Goal: Communication & Community: Answer question/provide support

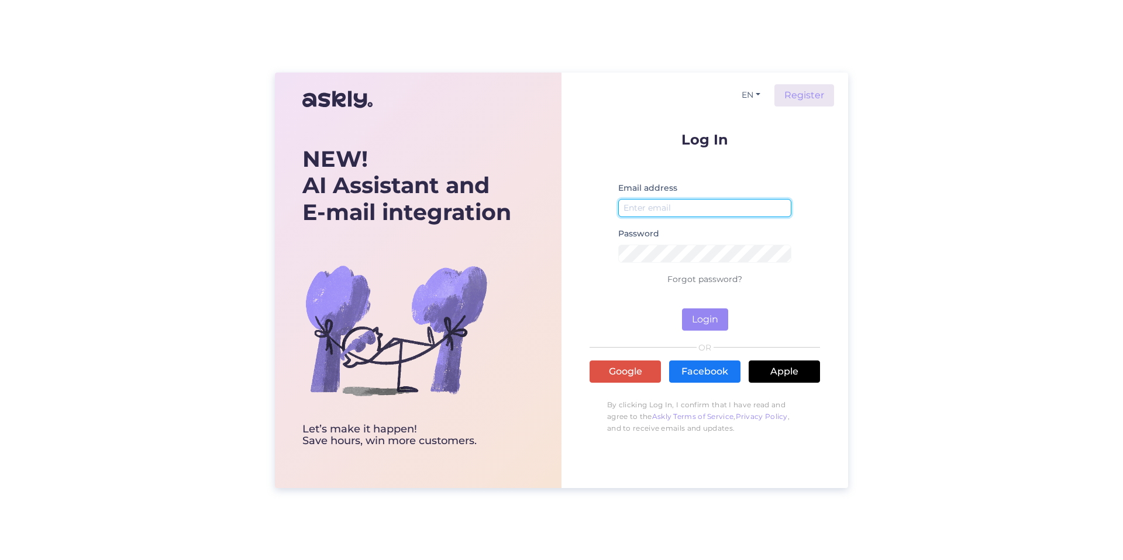
click at [656, 206] on input "email" at bounding box center [704, 208] width 173 height 18
type input "Iveikals@brain-games.com"
click at [705, 319] on button "Login" at bounding box center [705, 319] width 46 height 22
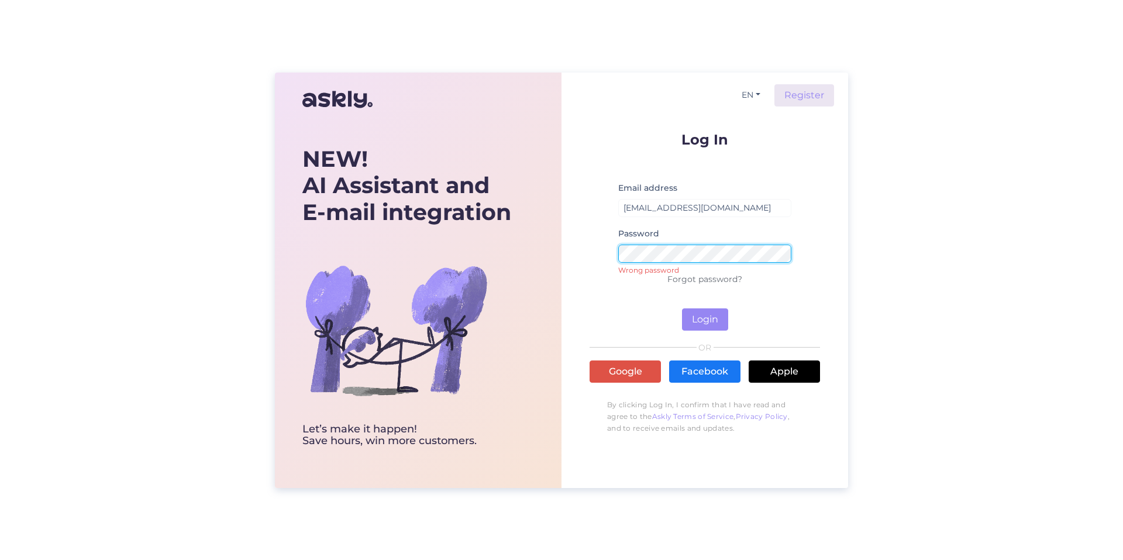
click at [570, 247] on div "EN Register Log In Email address Iveikals@brain-games.com Password Wrong passwo…" at bounding box center [704, 280] width 287 height 415
click at [638, 370] on link "Google" at bounding box center [625, 371] width 71 height 22
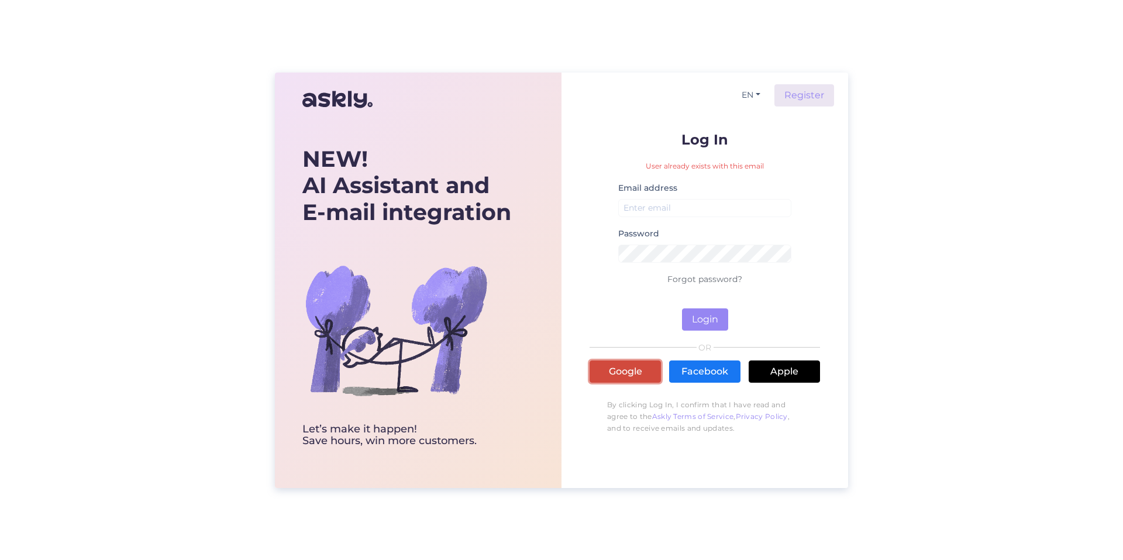
click at [612, 371] on link "Google" at bounding box center [625, 371] width 71 height 22
click at [681, 205] on input "email" at bounding box center [704, 208] width 173 height 18
click at [826, 204] on div "EN Register Log In User already exists with this email Email address Password F…" at bounding box center [704, 280] width 287 height 415
click at [638, 367] on link "Google" at bounding box center [625, 371] width 71 height 22
click at [704, 318] on button "Login" at bounding box center [705, 319] width 46 height 22
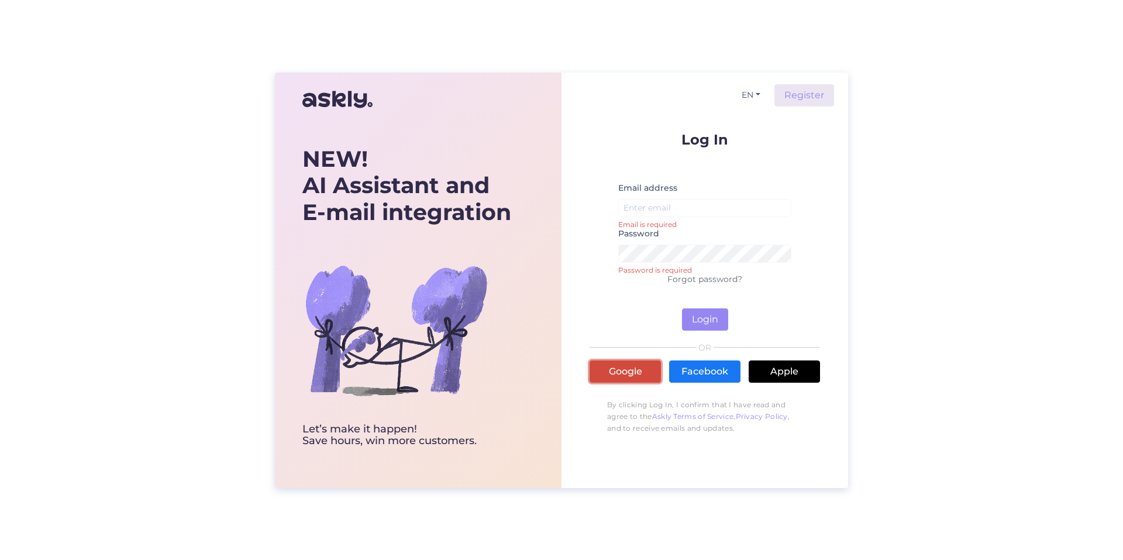
click at [616, 377] on link "Google" at bounding box center [625, 371] width 71 height 22
click at [334, 182] on div "NEW! AI Assistant and E-mail integration" at bounding box center [406, 186] width 209 height 80
click at [311, 73] on div "NEW! AI Assistant and E-mail integration Let’s make it happen! Save hours, win …" at bounding box center [418, 280] width 287 height 415
click at [322, 97] on img at bounding box center [337, 99] width 70 height 28
click at [627, 376] on link "Google" at bounding box center [625, 371] width 71 height 22
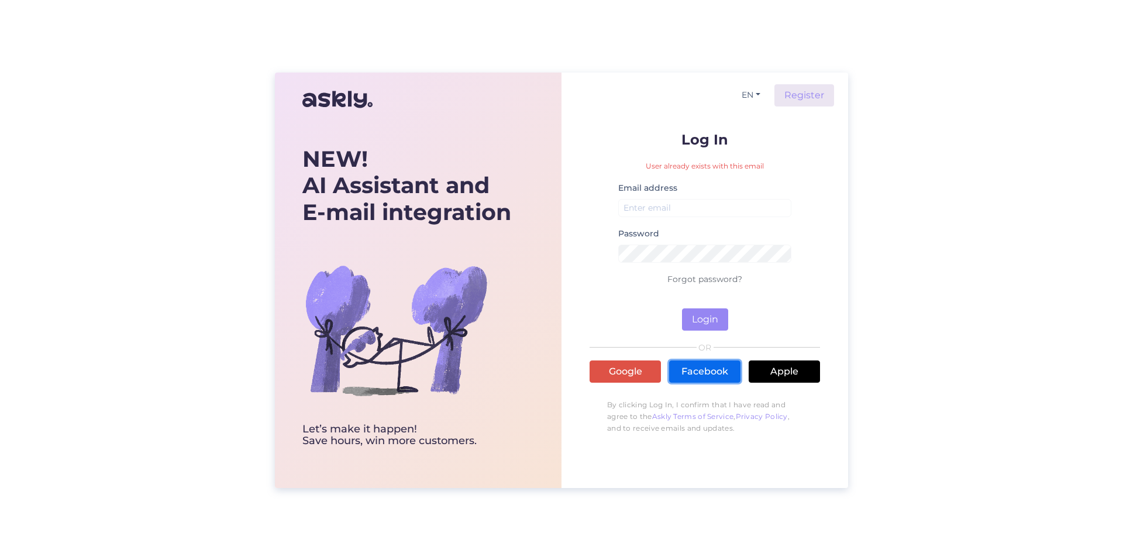
click at [701, 370] on link "Facebook" at bounding box center [704, 371] width 71 height 22
click at [626, 373] on link "Google" at bounding box center [625, 371] width 71 height 22
click at [646, 205] on input "email" at bounding box center [704, 208] width 173 height 18
type input "[EMAIL_ADDRESS][DOMAIN_NAME]"
click at [704, 320] on button "Login" at bounding box center [705, 319] width 46 height 22
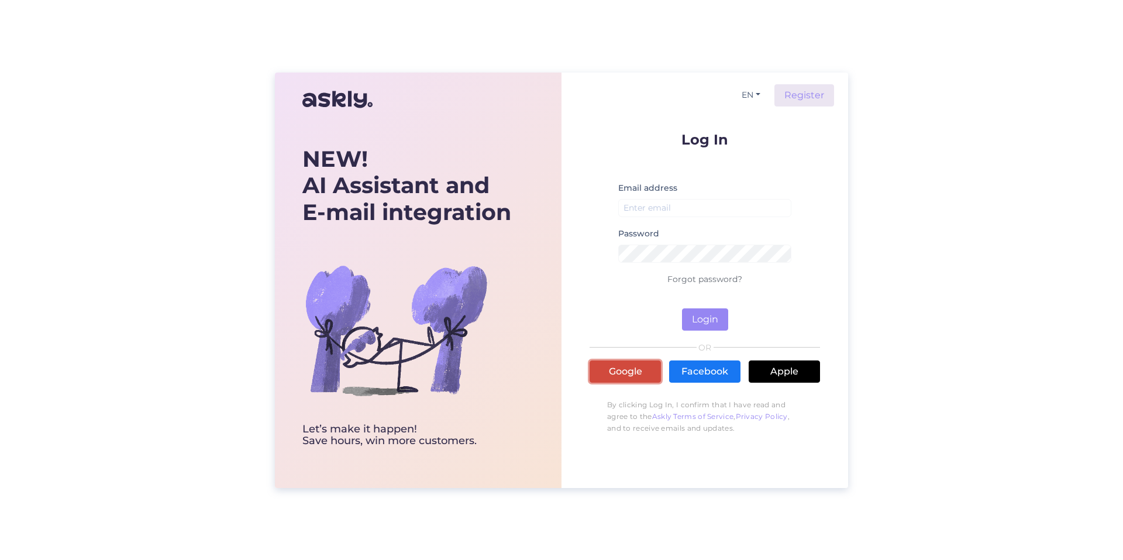
click at [621, 368] on link "Google" at bounding box center [625, 371] width 71 height 22
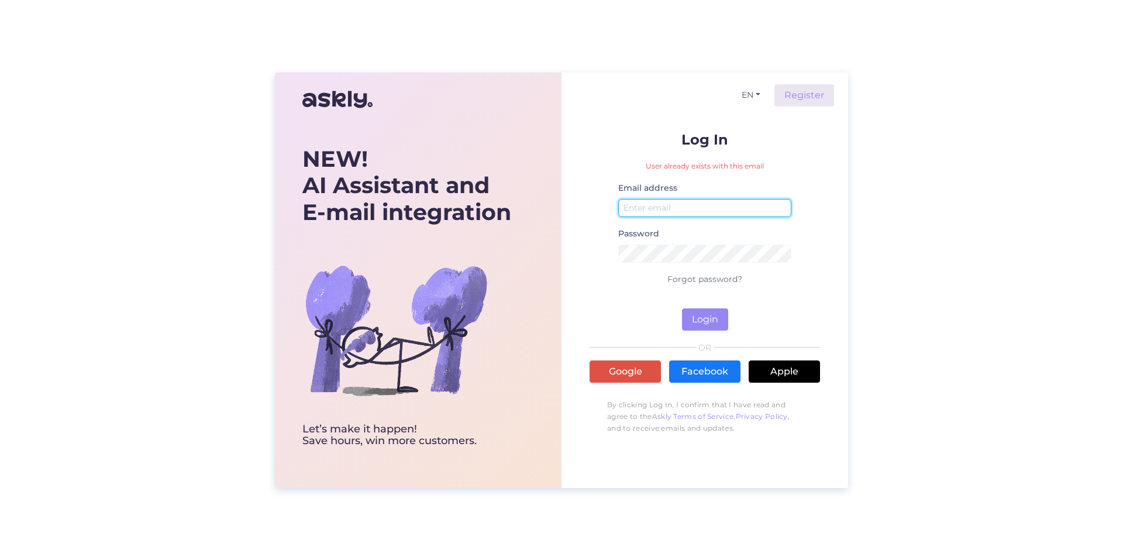
click at [664, 205] on input "email" at bounding box center [704, 208] width 173 height 18
click at [636, 217] on div "Email address" at bounding box center [704, 204] width 173 height 46
click at [692, 279] on link "Forgot password?" at bounding box center [704, 279] width 75 height 11
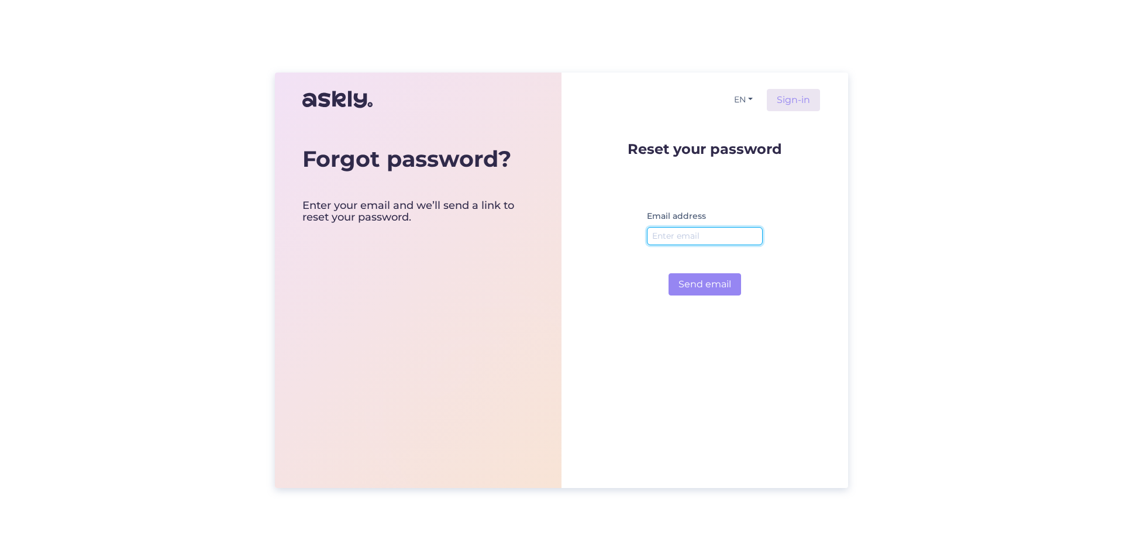
click at [679, 236] on input "email" at bounding box center [705, 236] width 116 height 18
type input "ivei"
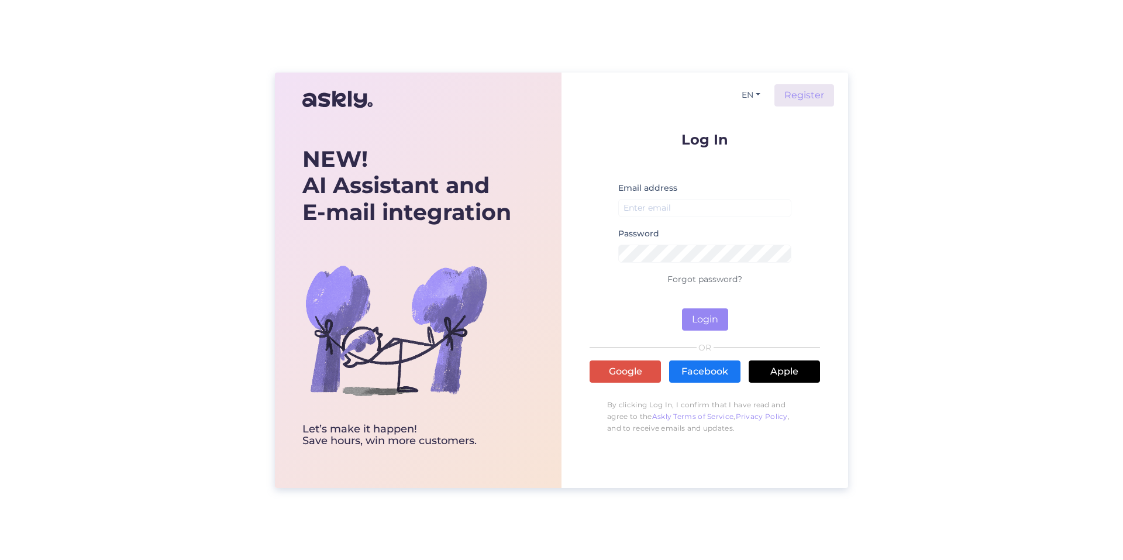
click at [681, 195] on div "Email address" at bounding box center [704, 204] width 173 height 46
click at [673, 209] on input "email" at bounding box center [704, 208] width 173 height 18
type input "[EMAIL_ADDRESS][DOMAIN_NAME]"
click at [591, 241] on form "Log In Email address [EMAIL_ADDRESS][DOMAIN_NAME] Password Forgot password? Log…" at bounding box center [705, 231] width 230 height 198
click at [627, 307] on form "Log In Email address [EMAIL_ADDRESS][DOMAIN_NAME] Password Forgot password? Log…" at bounding box center [705, 231] width 230 height 198
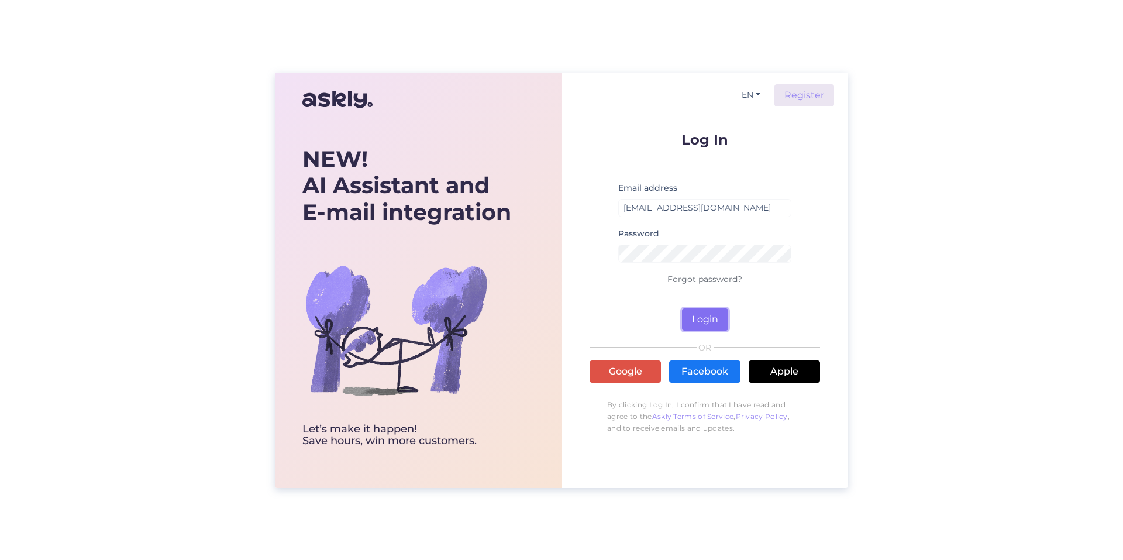
click at [696, 313] on button "Login" at bounding box center [705, 319] width 46 height 22
click at [560, 244] on div "NEW! AI Assistant and E-mail integration Let’s make it happen! Save hours, win …" at bounding box center [561, 280] width 573 height 415
click at [637, 327] on form "Log In Email address [EMAIL_ADDRESS][DOMAIN_NAME] Password Wrong password Forgo…" at bounding box center [705, 231] width 230 height 198
click at [716, 326] on button "Login" at bounding box center [705, 319] width 46 height 22
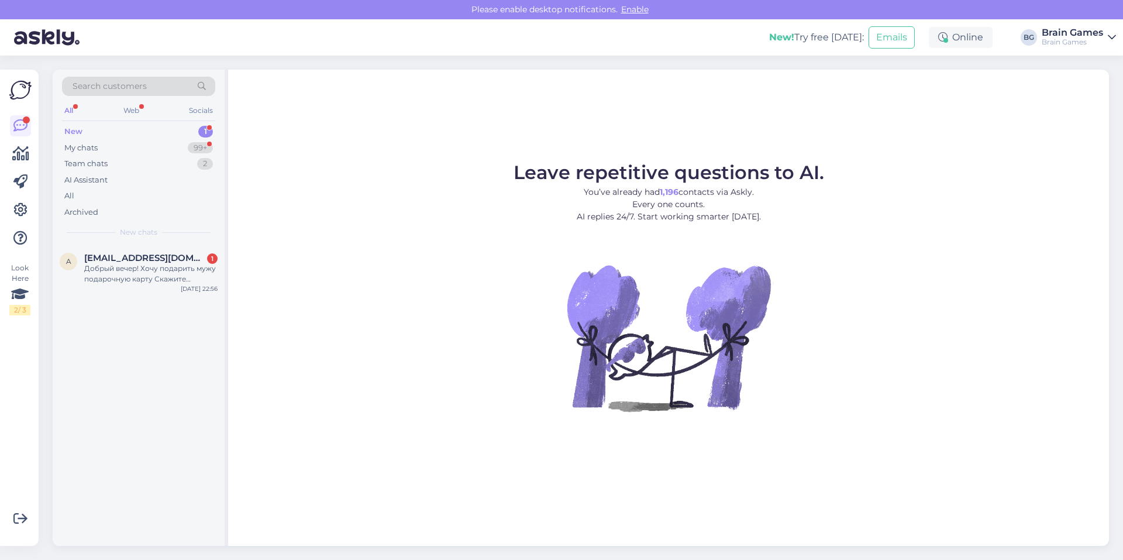
click at [108, 130] on div "New 1" at bounding box center [138, 131] width 153 height 16
click at [204, 125] on div "New 1" at bounding box center [138, 131] width 153 height 16
click at [164, 275] on div "Добрый вечер! Хочу подарить мужу подарочную карту Скажите пожалуйста, есть ли у…" at bounding box center [150, 273] width 133 height 21
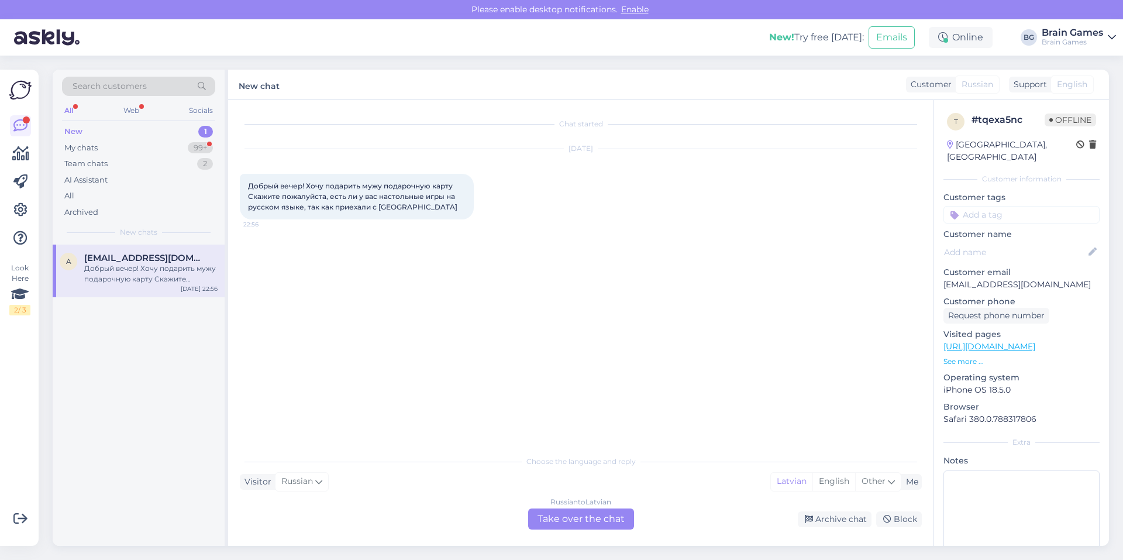
click at [315, 519] on div "Russian to Latvian Take over the chat Archive chat Block" at bounding box center [581, 518] width 682 height 21
click at [587, 475] on div "Visitor Russian Me Latvian English Other" at bounding box center [581, 482] width 682 height 16
click at [581, 522] on div "Russian to Latvian Take over the chat" at bounding box center [581, 518] width 106 height 21
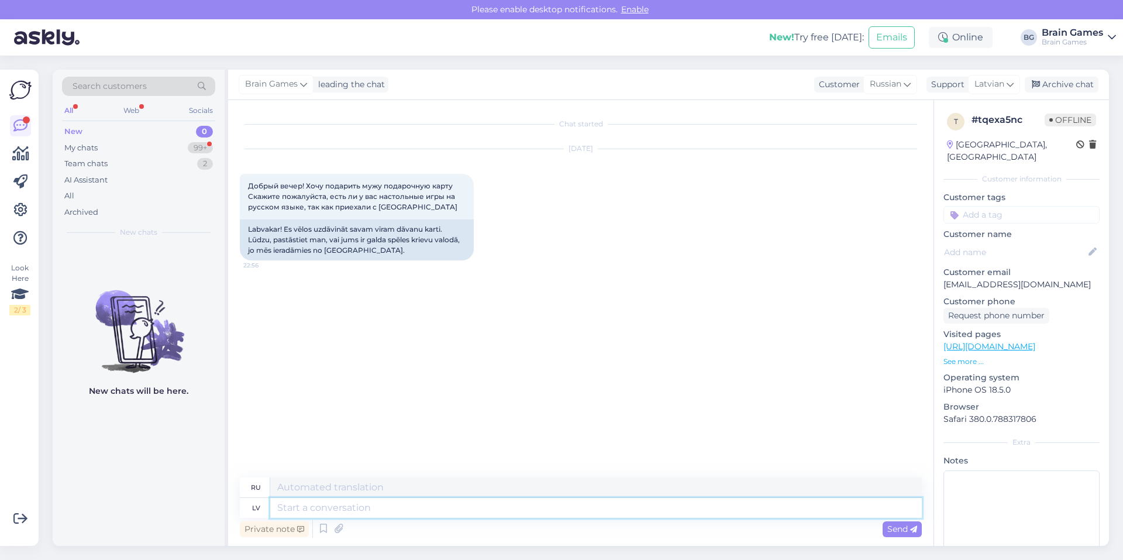
click at [347, 502] on textarea at bounding box center [596, 508] width 652 height 20
type textarea "Hello!"
type textarea "Привет!"
type textarea "Hello! Yes,"
type textarea "Привет! Да,"
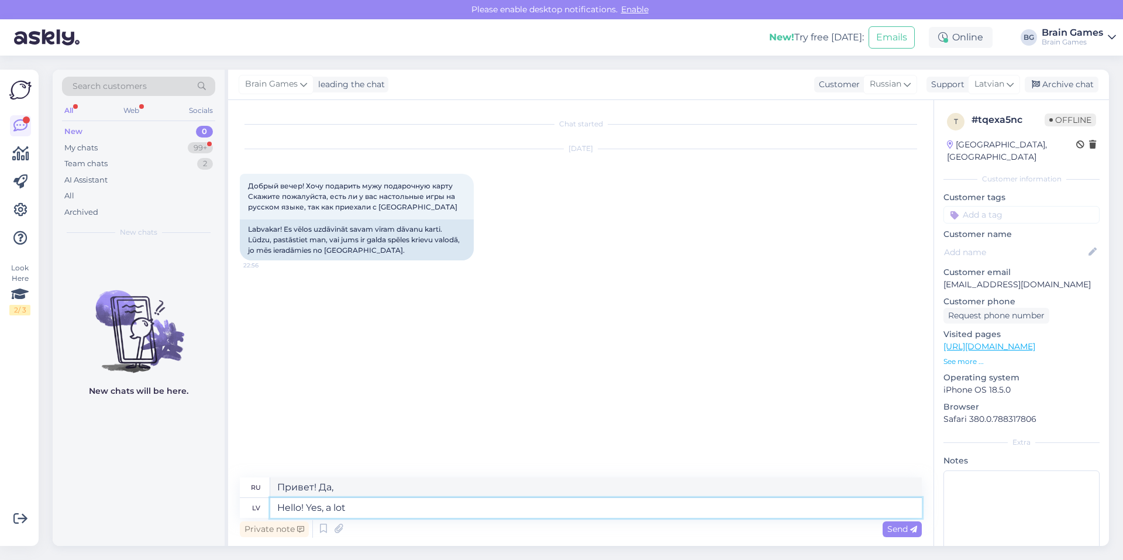
type textarea "Hello! Yes, a lot"
type textarea "Привет! Да, очень много."
type textarea "Hello! Yes, a lot of o"
type textarea "Привет! Да, много"
type textarea "Hello! Yes, a lot of our"
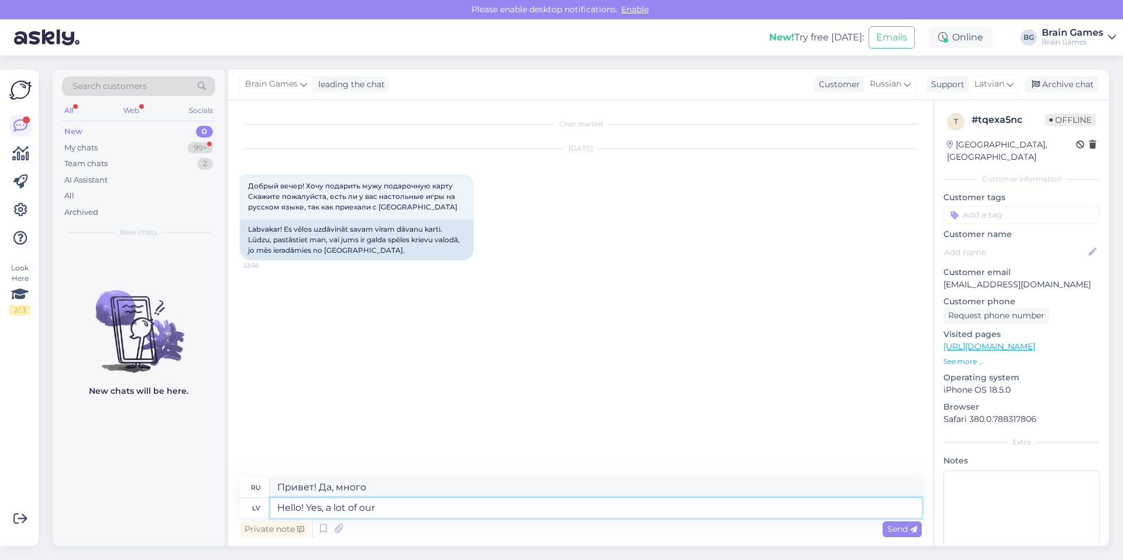
type textarea "Привет! Да, многие из наших"
type textarea "Hello! Yes, a lot of our games ha"
type textarea "Привет! Да, многие наши игры"
type textarea "Hello! Yes, a lot of our games have"
type textarea "Привет! Да, во многих наших играх есть"
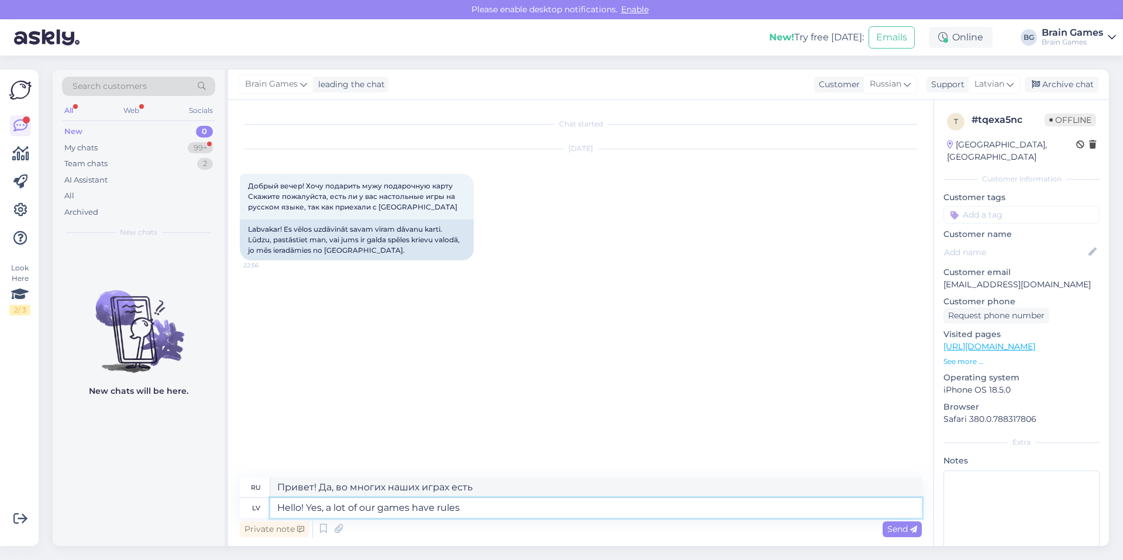
type textarea "Hello! Yes, a lot of our games have rules i"
type textarea "Привет! Да, во многих наших играх есть правила."
type textarea "Hello! Yes, a lot of our games have rules in russian"
type textarea "Привет! Да, во многих наших играх есть правила на русском."
drag, startPoint x: 299, startPoint y: 508, endPoint x: 245, endPoint y: 506, distance: 54.4
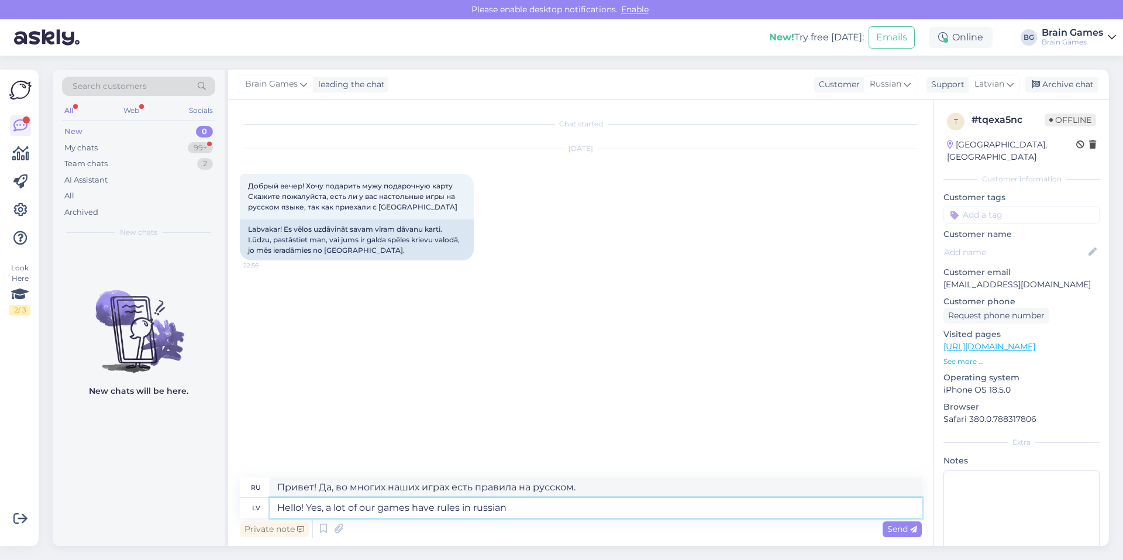
click at [245, 506] on div "lv Hello! Yes, a lot of our games have rules in russian" at bounding box center [581, 508] width 682 height 20
type textarea "G! Yes, a lot of our games have rules in russian"
type textarea "Г! Да, во многих наших играх правила на русском."
type textarea "Good d! Yes, a lot of our games have rules in russian"
type textarea "Ура! Да, во многих наших играх правила на русском."
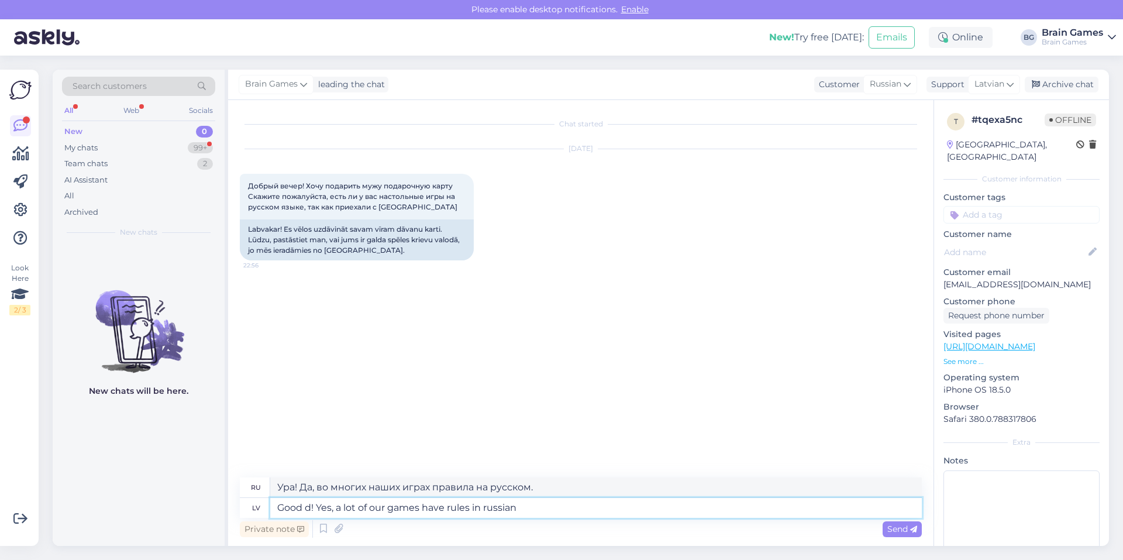
type textarea "Good da! Yes, a lot of our games have rules in russian"
type textarea "Хорошо! Да, во многих наших играх правила на русском."
type textarea "Good day! Yes, a lot of our games have rules in russian"
type textarea "Доброе утро! Да, во многих наших играх правила на русском."
click at [556, 511] on textarea "Good day! Yes, a lot of our games have rules in russian" at bounding box center [596, 508] width 652 height 20
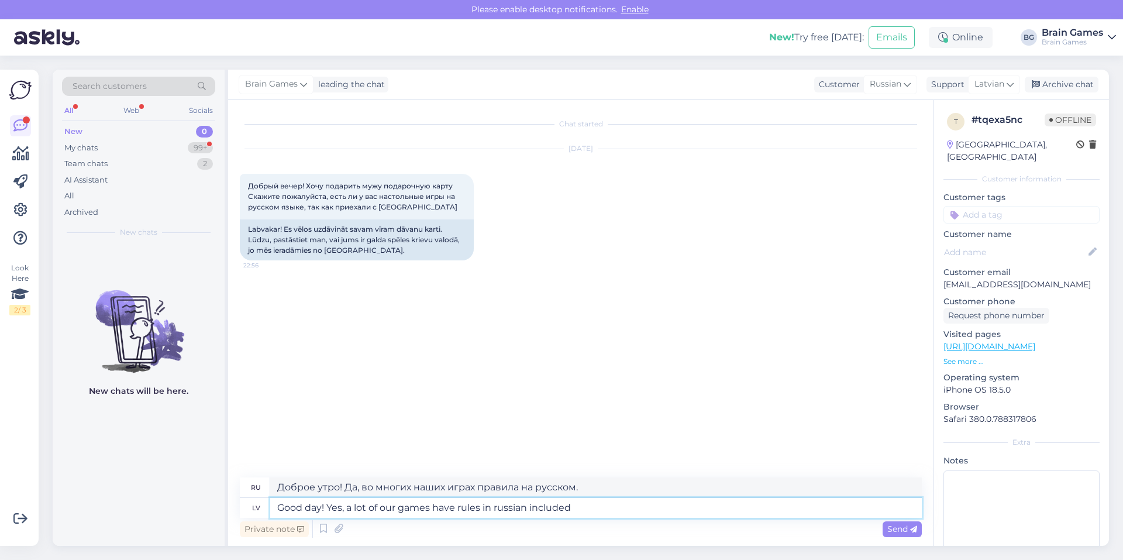
type textarea "Good day! Yes, a lot of our games have rules in russian included i"
type textarea "Доброе утро! Да, во многих наших играх есть правила на русском языке."
type textarea "Good day! Yes, a lot of our games have rules in russian included in them and a"
type textarea "Доброе утро! Да, во многих наших играх есть правила на русском языке, и"
type textarea "Good day! Yes, a lot of our games have rules in russian included in them and a l"
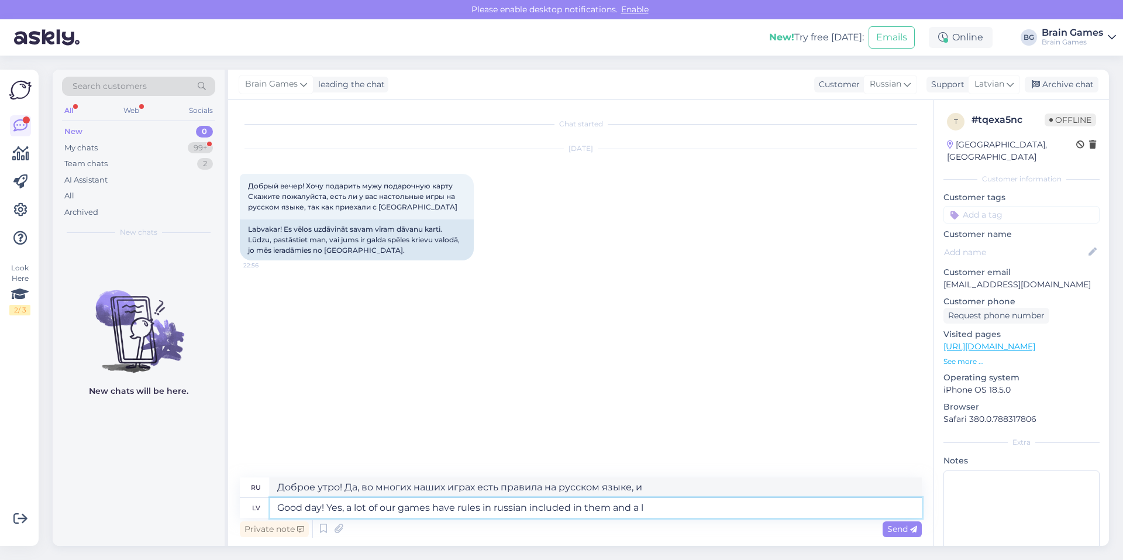
type textarea "Доброе утро! Да, во многих наших играх есть правила на русском языке, а также"
type textarea "Good day! Yes, a lot of our games have rules in russian included in them and a …"
type textarea "Доброе утро! Да, во многих наших играх есть правила на русском языке, и во мног…"
type textarea "Good day! Yes, a lot of our games have rules in russian included in them and a m"
type textarea "Доброе утро! Да, во многих наших играх есть правила на русском языке, а также"
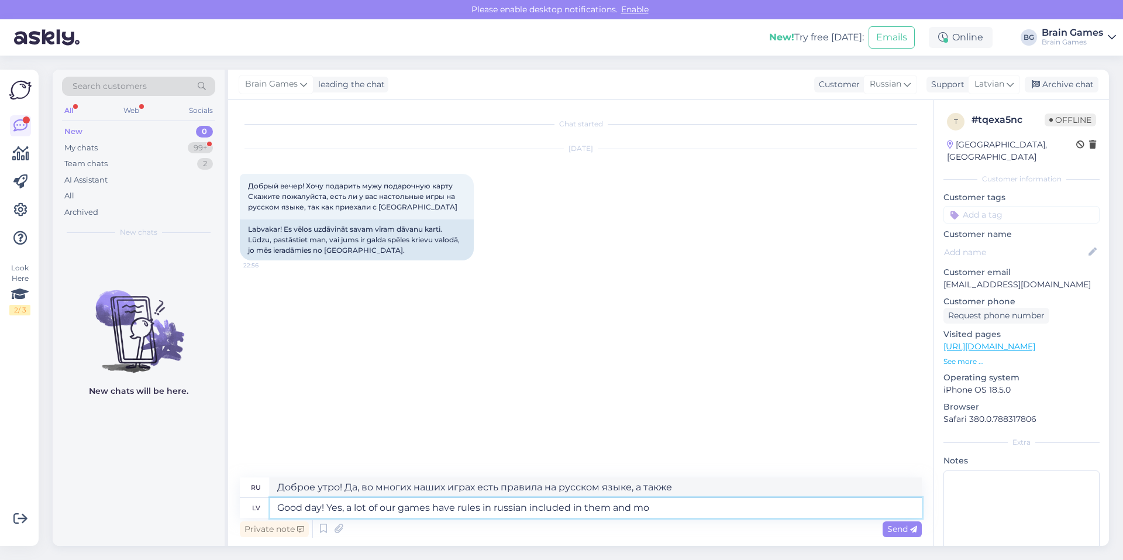
type textarea "Good day! Yes, a lot of our games have rules in russian included in them and mos"
type textarea "Доброе утро! Да, во многих наших играх есть правила на русском языке, и"
type textarea "Good day! Yes, a lot of our games have rules in russian included in them and mo…"
type textarea "Доброе утро! Да, во многих наших играх есть правила на русском языке, и большин…"
type textarea "Good day! Yes, a lot of our games have rules in russian included in them and mo…"
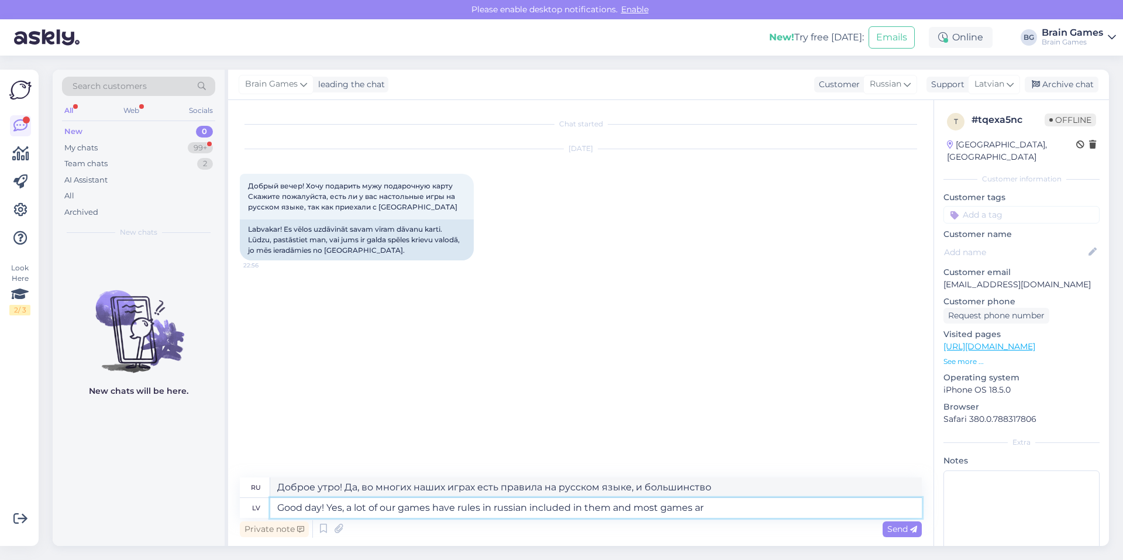
type textarea "Доброе утро! Да, во многих наших играх есть правила на русском языке, и большин…"
type textarea "Good day! Yes, a lot of our games have rules in russian included in them and mo…"
type textarea "Доброе утро! Да, во многих наших играх есть правила на русском языке, и большин…"
type textarea "Good day! Yes, a lot of our games have rules in russian included in them and mo…"
type textarea "Доброе утро! Да, во многих наших играх есть правила на русском языке, и большин…"
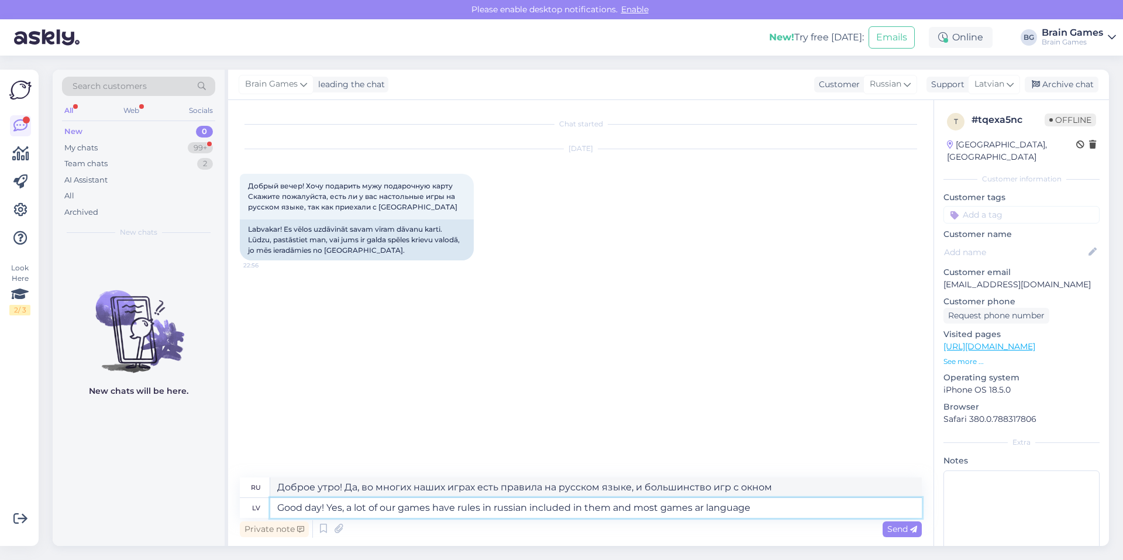
type textarea "Good day! Yes, a lot of our games have rules in russian included in them and mo…"
type textarea "Доброе утро! Да, во многих наших играх есть правила на русском языке, и большин…"
type textarea "Good day! Yes, a lot of our games have rules in russian included in them and mo…"
type textarea "Доброе утро! Да, во многих наших играх есть правила на русском языке, и большин…"
type textarea "Good day! Yes, a lot of our games have rules in russian included in them and mo…"
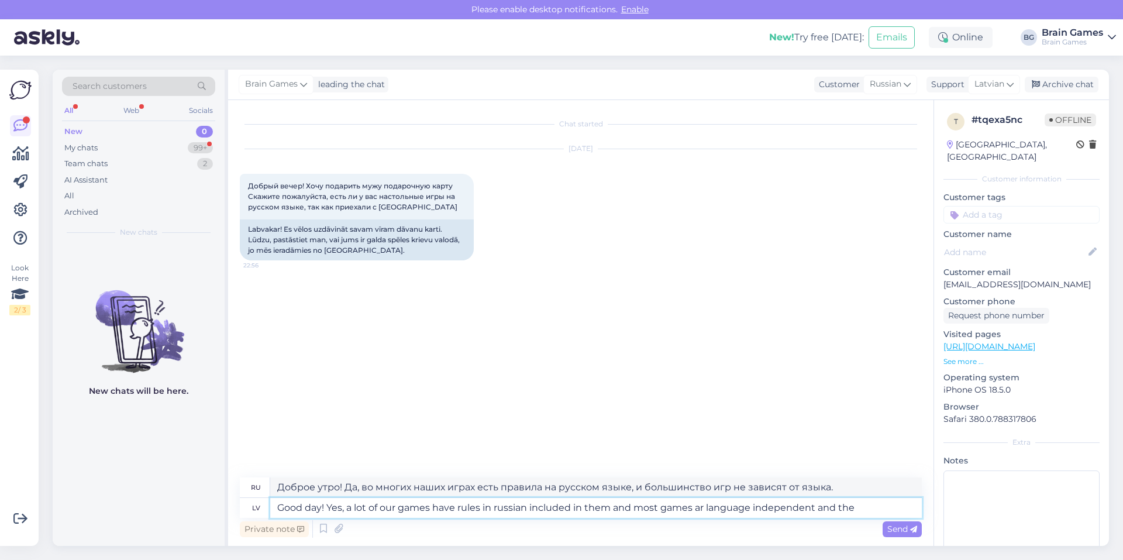
type textarea "Доброе утро! Да, во многих наших играх есть правила на русском языке, и большин…"
type textarea "Good day! Yes, a lot of our games have rules in russian included in them and mo…"
type textarea "Доброе утро! Да, во многих наших играх есть правила на русском языке, и большин…"
type textarea "Good day! Yes, a lot of our games have rules in russian included in them and mo…"
type textarea "Доброе утро! Да, во многих наших играх есть правила на русском языке, и большин…"
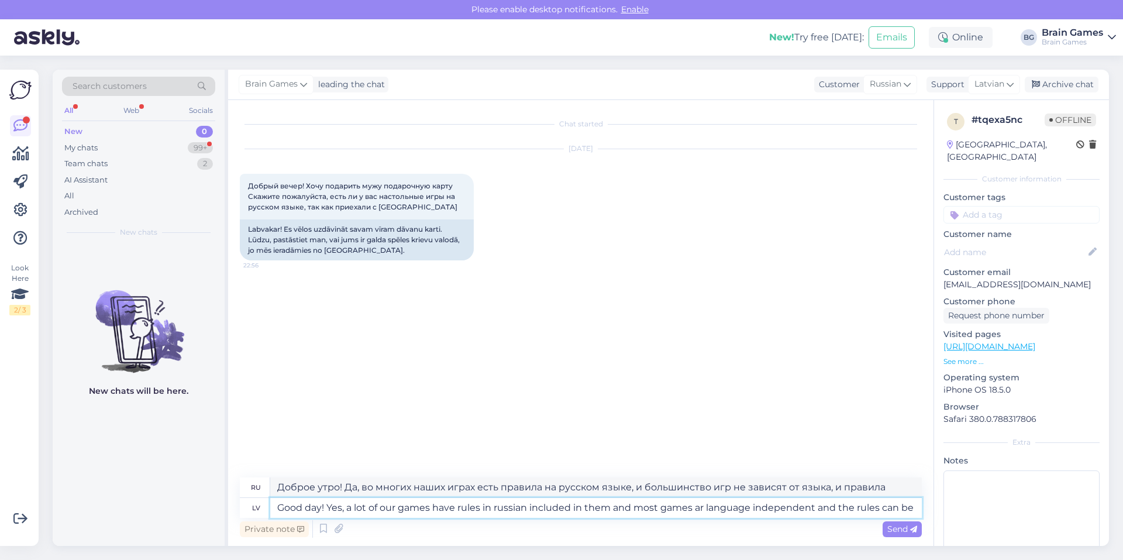
type textarea "Good day! Yes, a lot of our games have rules in russian included in them and mo…"
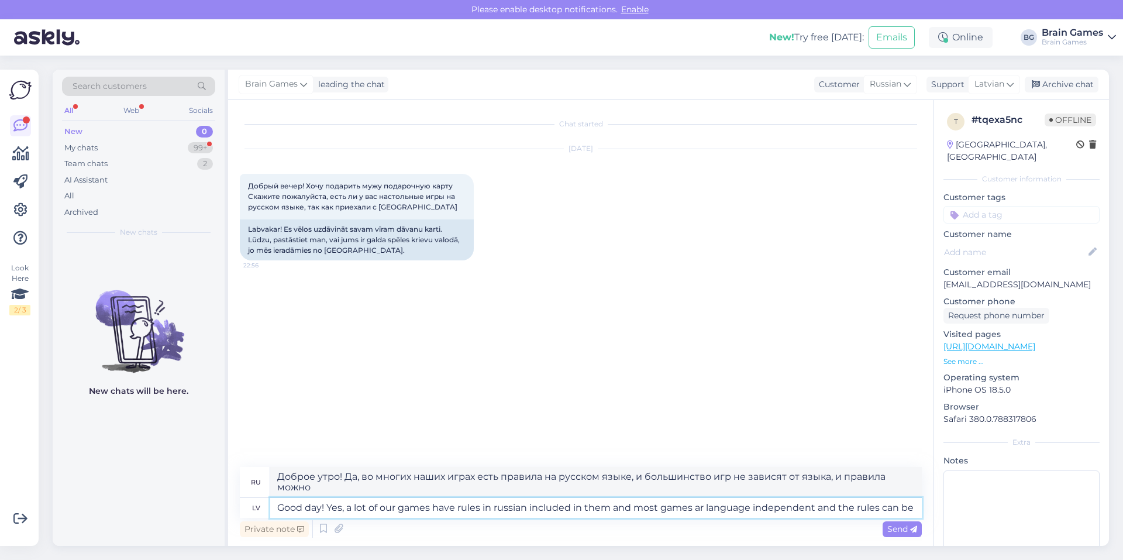
type textarea "Доброе утро! Да, во многих наших играх есть правила на русском языке, и большин…"
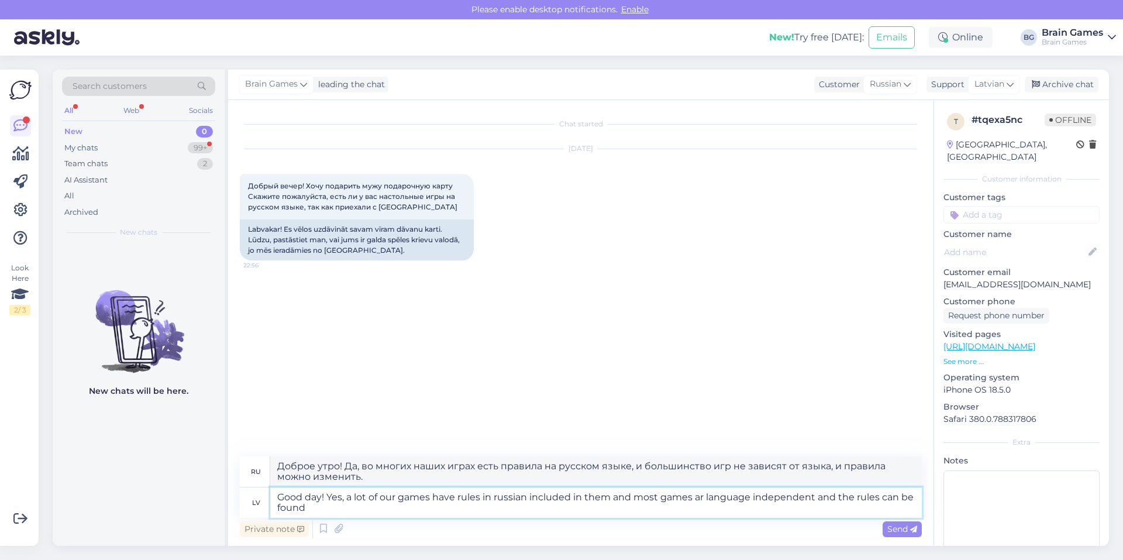
type textarea "Good day! Yes, a lot of our games have rules in russian included in them and mo…"
type textarea "Доброе утро! Да, во многих наших играх есть правила на русском языке, и большин…"
type textarea "Good day! Yes, a lot of our games have rules in russian included in them and mo…"
type textarea "Доброе утро! Да, во многих наших играх есть правила на русском языке, и большин…"
click at [879, 497] on textarea "Good day! Yes, a lot of our games have rules in russian included in them and mo…" at bounding box center [596, 502] width 652 height 30
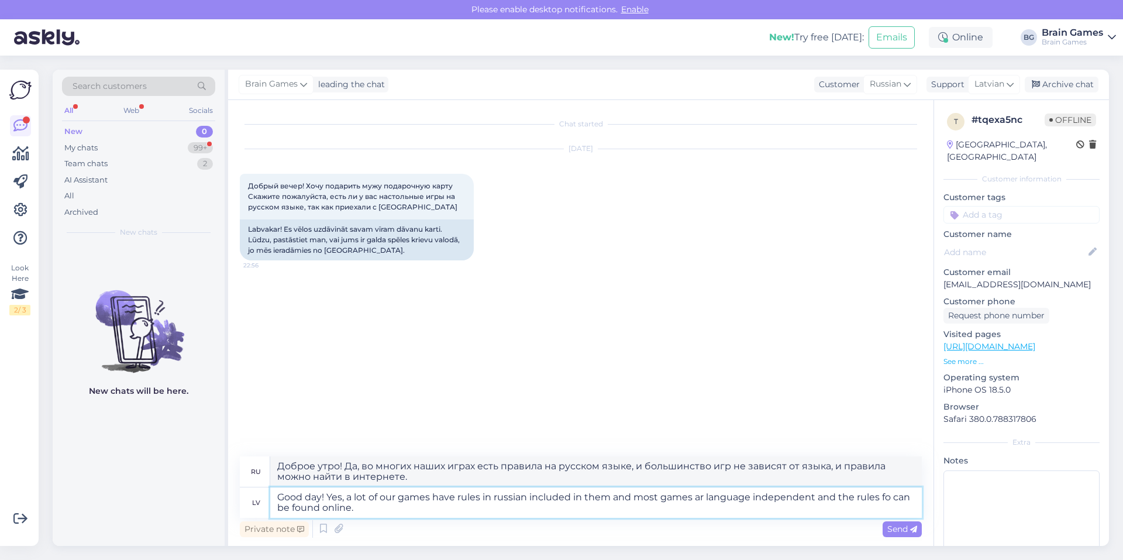
type textarea "Good day! Yes, a lot of our games have rules in russian included in them and mo…"
type textarea "Доброе утро! Да, во многих наших играх есть правила на русском языке, и большин…"
type textarea "Good day! Yes, a lot of our games have rules in russian included in them and mo…"
type textarea "Доброе утро! Да, во многих наших играх есть правила на русском языке, и большин…"
type textarea "Good day! Yes, a lot of our games have rules in russian included in them and mo…"
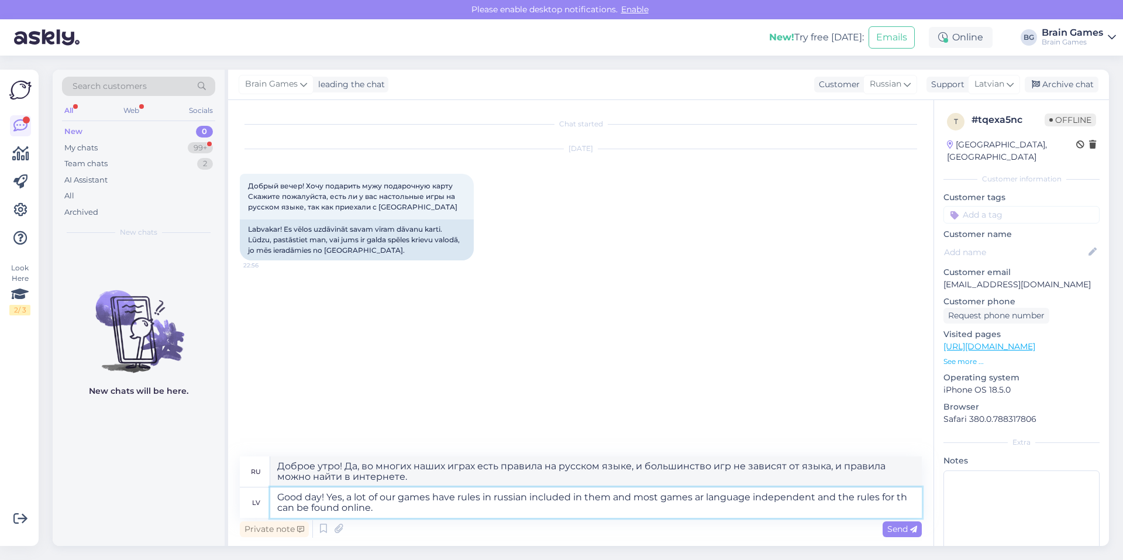
type textarea "Доброе утро! Да, во многих наших играх есть правила на русском языке, и большин…"
type textarea "Good day! Yes, a lot of our games have rules in russian included in them and mo…"
type textarea "Доброе утро! Да, во многих наших играх есть правила на русском языке, и большин…"
type textarea "Good day! Yes, a lot of our games have rules in russian included in them and mo…"
type textarea "Доброе утро! Да, во многих наших играх есть правила на русском языке, и большин…"
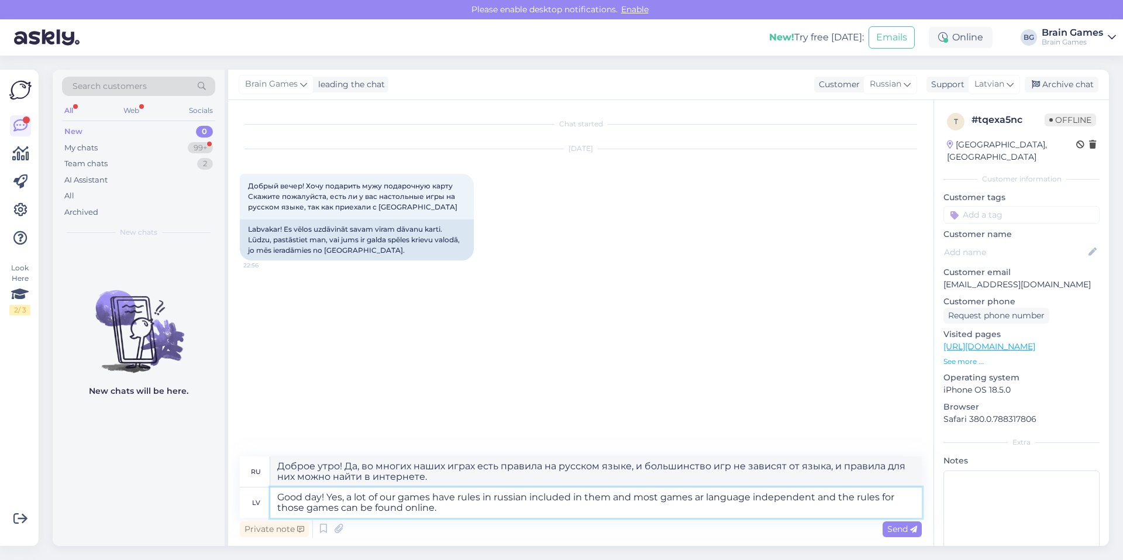
click at [471, 512] on textarea "Good day! Yes, a lot of our games have rules in russian included in them and mo…" at bounding box center [596, 502] width 652 height 30
type textarea "Good day! Yes, a lot of our games have rules in russian included in them and mo…"
type textarea "Доброе утро! Да, во многих наших играх есть правила на русском языке, и большин…"
type textarea "Good day! Yes, a lot of our games have rules in russian included in them and mo…"
type textarea "Доброе утро! Да, во многих наших играх есть правила на русском языке, и большин…"
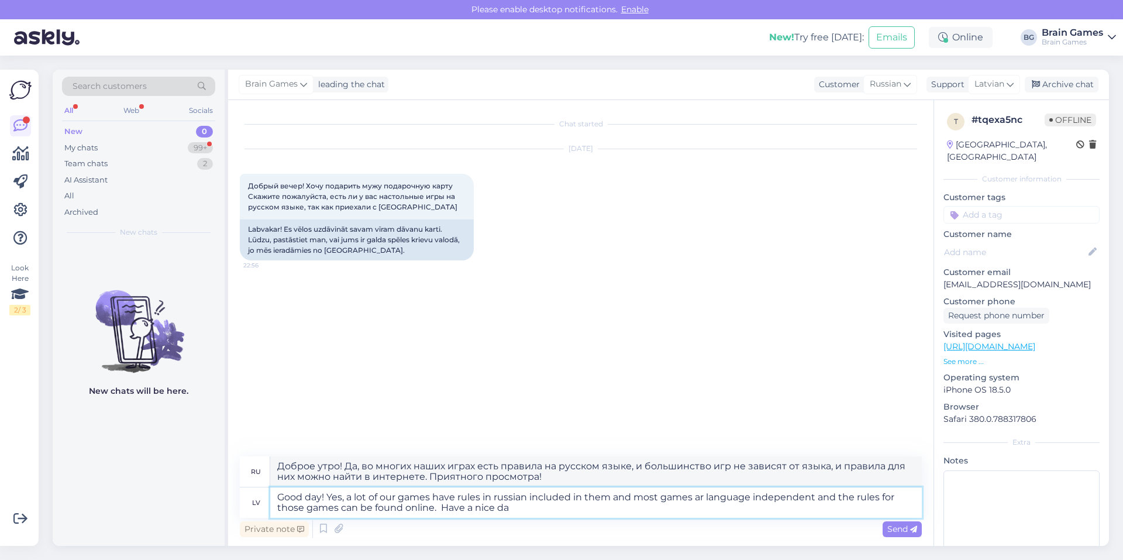
type textarea "Good day! Yes, a lot of our games have rules in russian included in them and mo…"
type textarea "Доброе утро! Да, во многих наших играх есть правила на русском языке, и большин…"
type textarea "Good day! Yes, a lot of our games have rules in russian included in them and mo…"
type textarea "Доброе утро! Да, во многих наших играх есть правила на русском языке, и большин…"
type textarea "Good day! Yes, a lot of our games have rules in russian included in them and mo…"
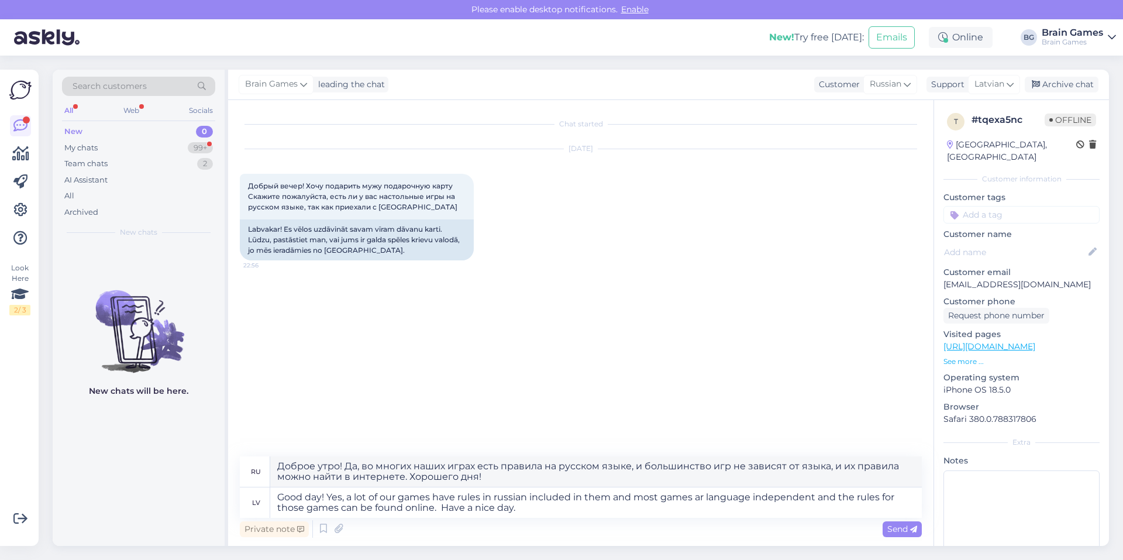
drag, startPoint x: 896, startPoint y: 531, endPoint x: 886, endPoint y: 531, distance: 9.9
click at [886, 531] on div "Send" at bounding box center [902, 529] width 39 height 16
